Goal: Task Accomplishment & Management: Manage account settings

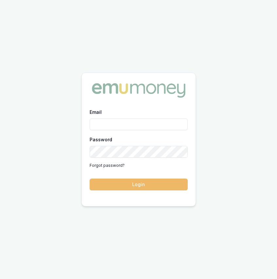
type input "eujin.ooi@emumoney.com.au"
click at [156, 180] on button "Login" at bounding box center [139, 184] width 98 height 12
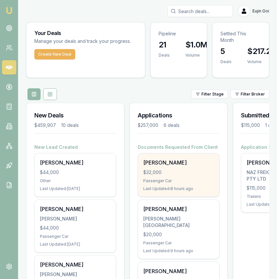
scroll to position [11, 0]
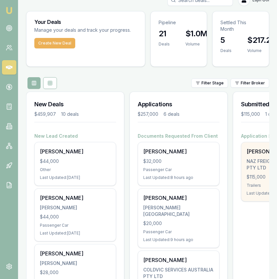
click at [256, 163] on div "NAZ FREIGHT TRANSPORT PTY LTD" at bounding box center [281, 164] width 71 height 13
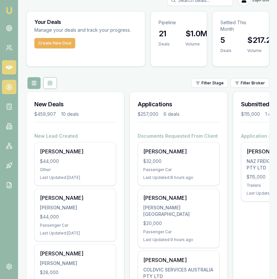
click at [13, 84] on link at bounding box center [9, 87] width 14 height 14
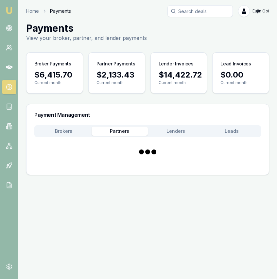
click at [127, 133] on button "Partners" at bounding box center [120, 130] width 56 height 9
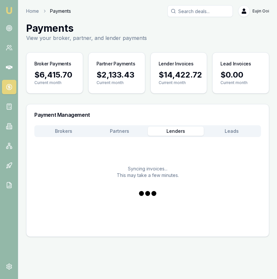
click at [177, 129] on button "Lenders" at bounding box center [176, 130] width 56 height 9
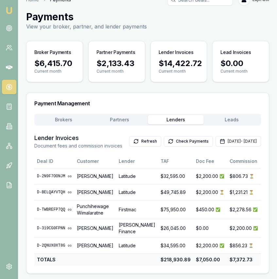
scroll to position [3, 0]
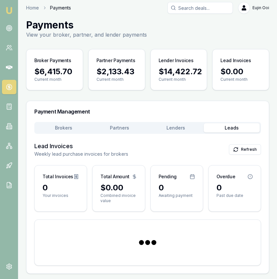
click at [231, 106] on div "Payment Management Brokers Partners Lenders Leads Lead Invoices Weekly lead pur…" at bounding box center [147, 187] width 243 height 173
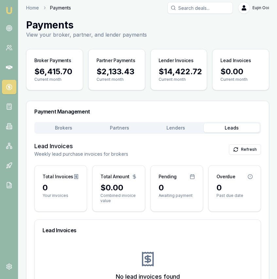
scroll to position [48, 0]
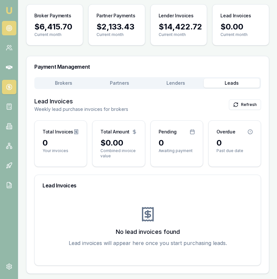
click at [13, 29] on link at bounding box center [9, 28] width 14 height 14
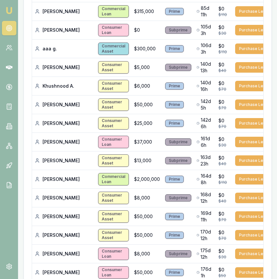
scroll to position [207, 0]
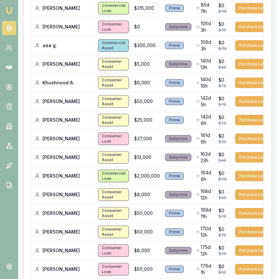
click at [13, 8] on img at bounding box center [9, 11] width 8 height 8
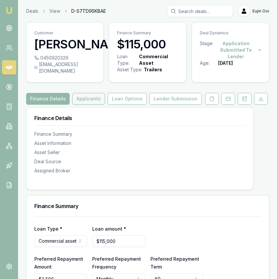
click at [87, 105] on button "Applicants" at bounding box center [88, 99] width 33 height 12
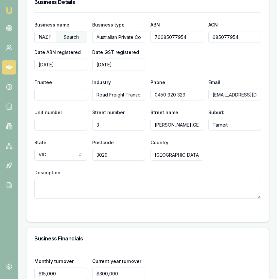
scroll to position [1889, 0]
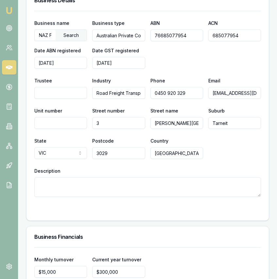
click at [164, 30] on input "76685077954" at bounding box center [176, 35] width 53 height 12
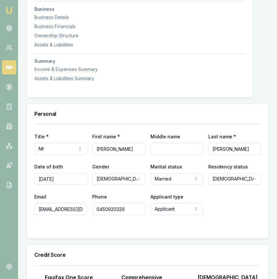
scroll to position [0, 0]
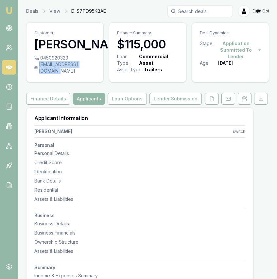
drag, startPoint x: 38, startPoint y: 77, endPoint x: 94, endPoint y: 77, distance: 56.2
click at [94, 74] on div "[EMAIL_ADDRESS][DOMAIN_NAME]" at bounding box center [64, 67] width 61 height 13
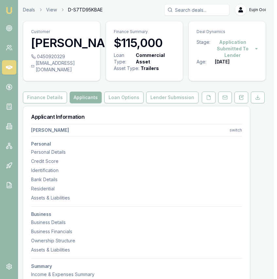
scroll to position [2, 4]
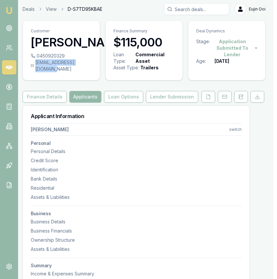
click at [91, 76] on div "0450920329 [EMAIL_ADDRESS][DOMAIN_NAME]" at bounding box center [61, 66] width 77 height 27
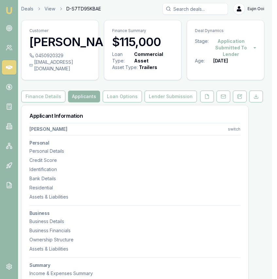
drag, startPoint x: 91, startPoint y: 76, endPoint x: 87, endPoint y: 76, distance: 4.3
click at [87, 76] on div "0450920329 [EMAIL_ADDRESS][DOMAIN_NAME]" at bounding box center [60, 65] width 77 height 27
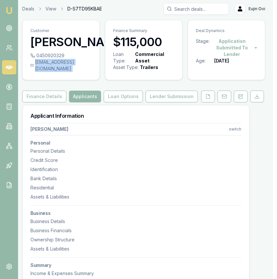
click at [87, 72] on div "[EMAIL_ADDRESS][DOMAIN_NAME]" at bounding box center [60, 65] width 61 height 13
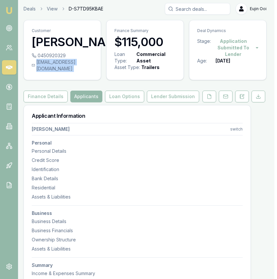
scroll to position [2, 1]
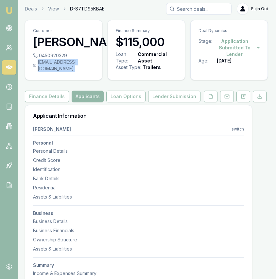
copy div "[EMAIL_ADDRESS][DOMAIN_NAME]"
click at [66, 59] on div "0450920329" at bounding box center [63, 55] width 61 height 7
copy div "0450920329"
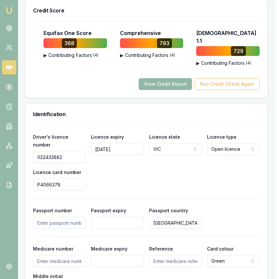
scroll to position [456, 1]
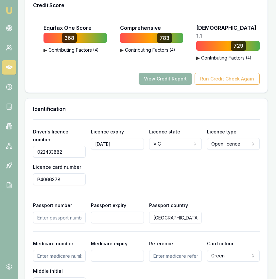
click at [78, 146] on input "022433882" at bounding box center [59, 152] width 53 height 12
click at [47, 173] on input "P4066378" at bounding box center [59, 179] width 53 height 12
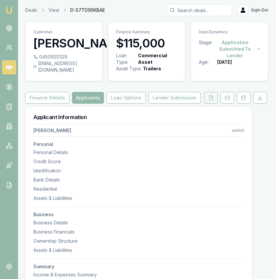
scroll to position [2, 0]
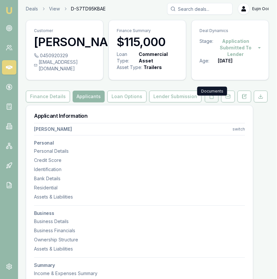
click at [208, 102] on button at bounding box center [212, 97] width 14 height 12
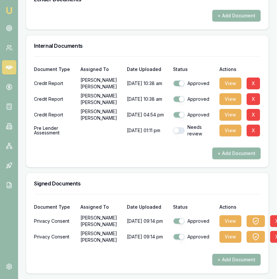
scroll to position [448, 0]
click at [229, 221] on button "View" at bounding box center [230, 221] width 22 height 12
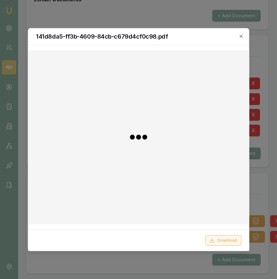
click at [225, 243] on button "Download" at bounding box center [223, 240] width 36 height 10
drag, startPoint x: 263, startPoint y: 201, endPoint x: 261, endPoint y: 211, distance: 10.3
click at [263, 201] on div at bounding box center [138, 139] width 277 height 279
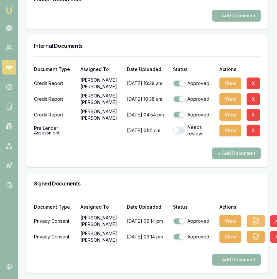
click at [257, 222] on icon "button" at bounding box center [256, 221] width 8 height 8
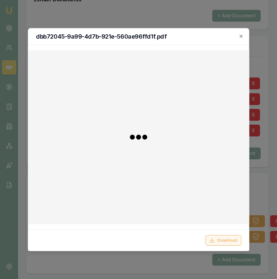
click at [228, 240] on button "Download" at bounding box center [223, 240] width 36 height 10
click at [262, 71] on div at bounding box center [138, 139] width 277 height 279
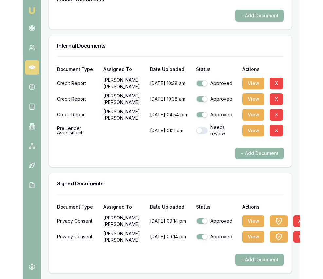
scroll to position [448, 0]
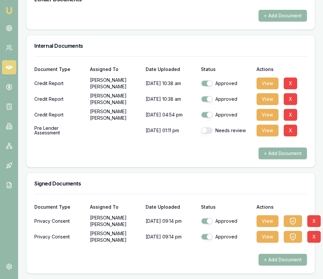
click at [204, 131] on button "button" at bounding box center [207, 130] width 12 height 7
checkbox input "true"
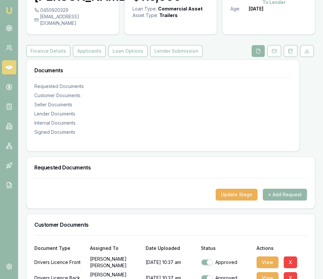
scroll to position [0, 0]
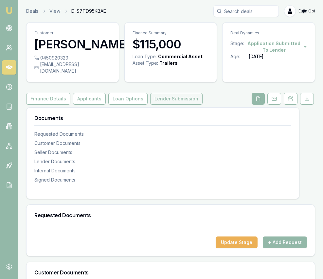
click at [190, 103] on button "Lender Submission" at bounding box center [176, 99] width 52 height 12
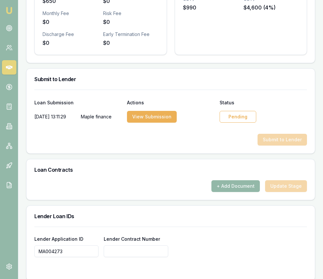
scroll to position [392, 0]
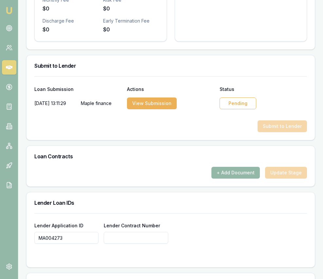
click at [227, 109] on div "Pending" at bounding box center [237, 103] width 37 height 12
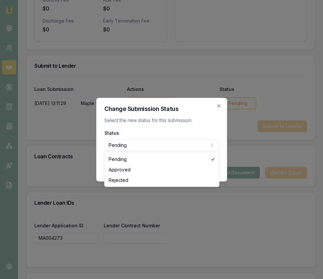
select select "REJECTED"
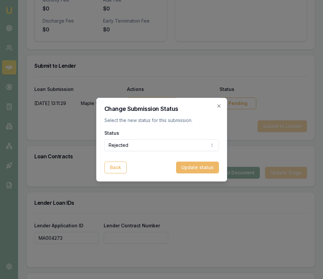
click at [188, 163] on button "Update status" at bounding box center [197, 167] width 43 height 12
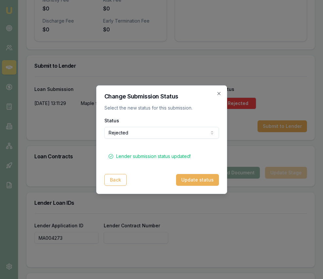
click at [219, 94] on icon "button" at bounding box center [218, 93] width 5 height 5
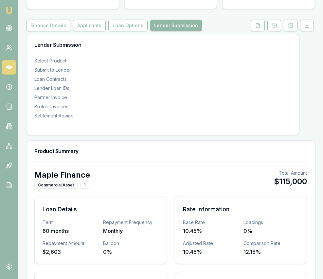
scroll to position [63, 0]
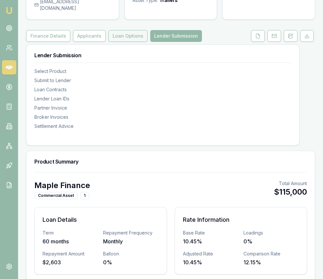
click at [132, 42] on button "Loan Options" at bounding box center [127, 36] width 39 height 12
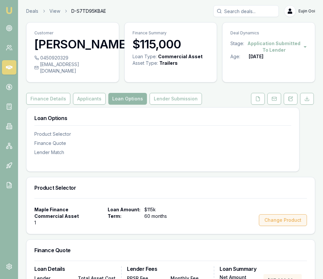
click at [276, 223] on button "Change Product" at bounding box center [283, 220] width 48 height 12
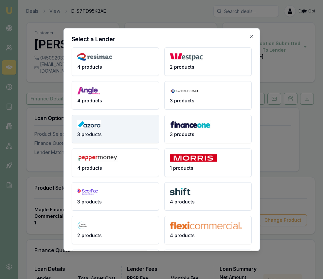
click at [140, 129] on button "3 products" at bounding box center [115, 128] width 87 height 28
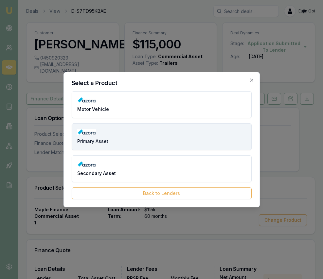
click at [140, 129] on button "Primary Asset" at bounding box center [162, 136] width 180 height 27
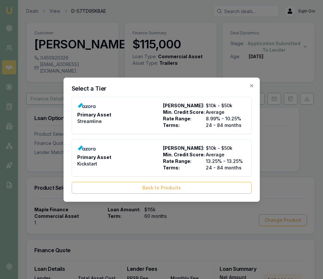
click at [140, 129] on button "Primary Asset Streamline Max Loan Amount: $10k - $50k Min. Credit Score: Averag…" at bounding box center [162, 115] width 180 height 37
type input "Azora"
type input "Primary Asset"
type input "Streamline"
type input "8.99"
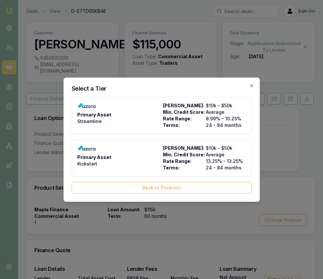
type input "24"
type input "$8.00"
type input "$550.00"
type input "0"
type input "8"
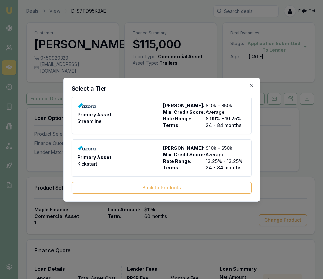
type input "$9,200.00"
